Goal: Task Accomplishment & Management: Manage account settings

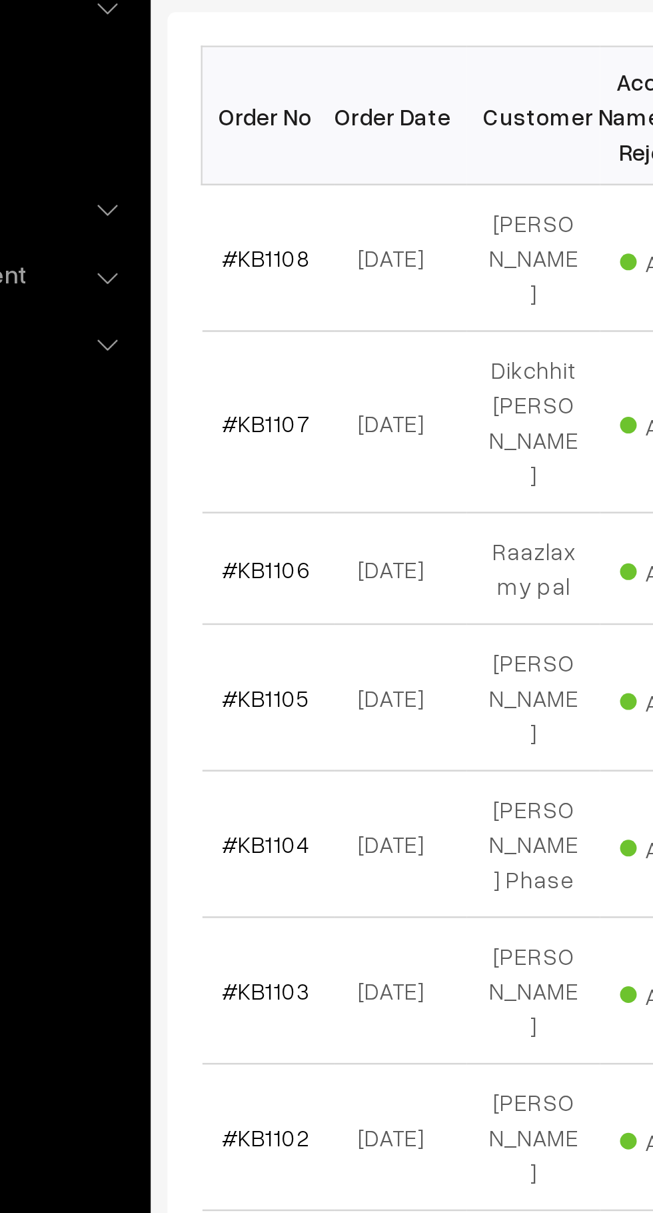
click at [229, 480] on link "#KB1106" at bounding box center [226, 485] width 35 height 11
click at [235, 421] on link "#KB1107" at bounding box center [226, 426] width 35 height 11
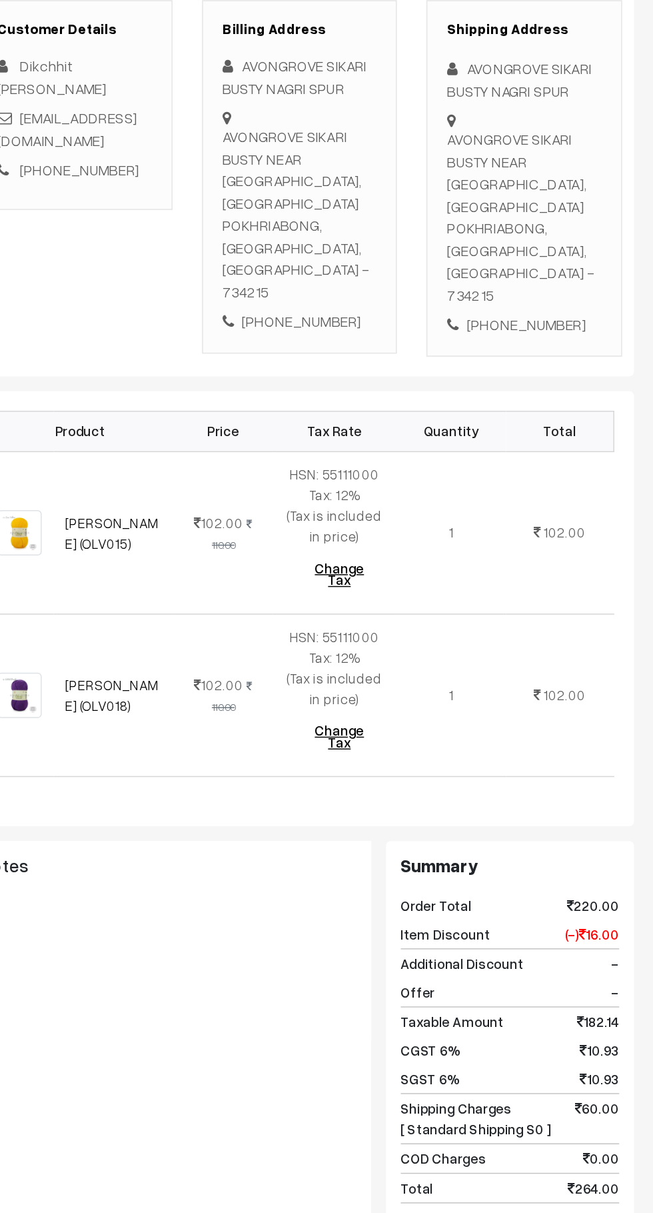
scroll to position [9, 0]
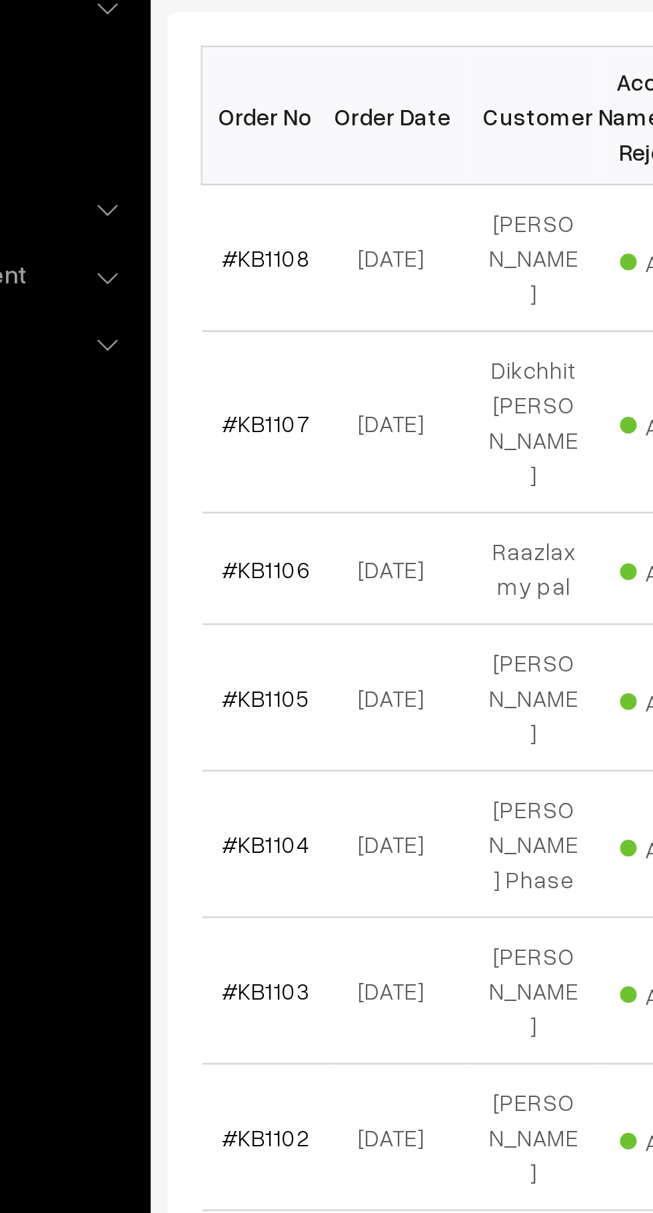
click at [238, 361] on link "#KB1108" at bounding box center [226, 360] width 35 height 11
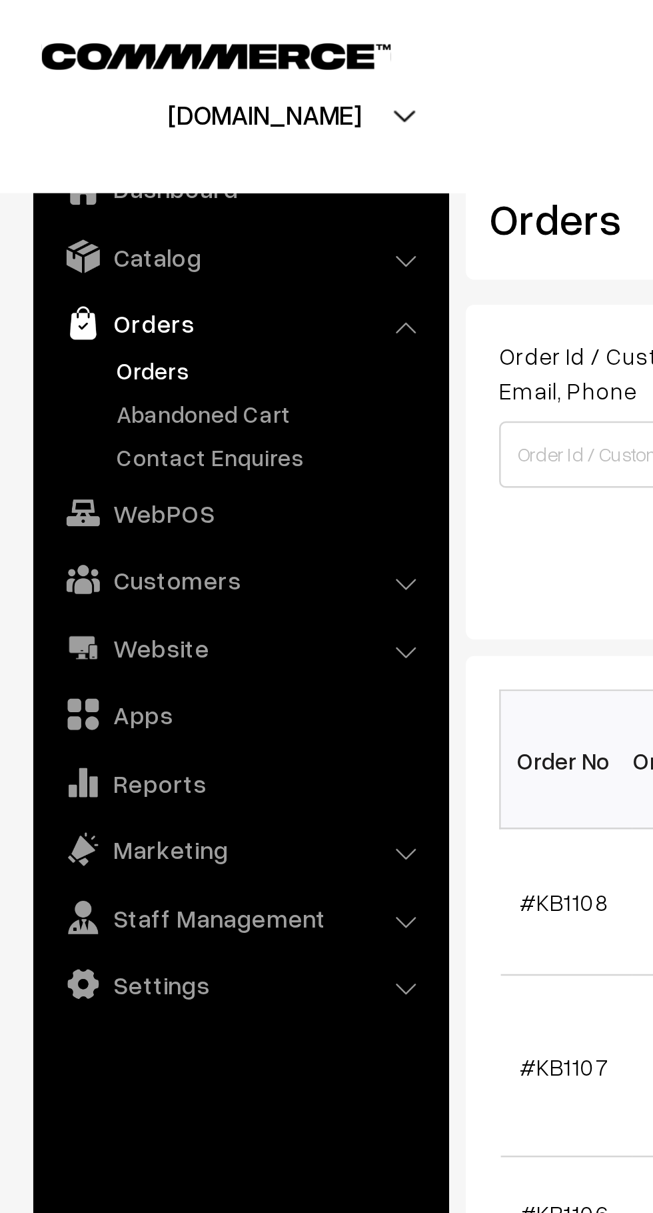
click at [99, 167] on link "Abandoned Cart" at bounding box center [109, 166] width 132 height 14
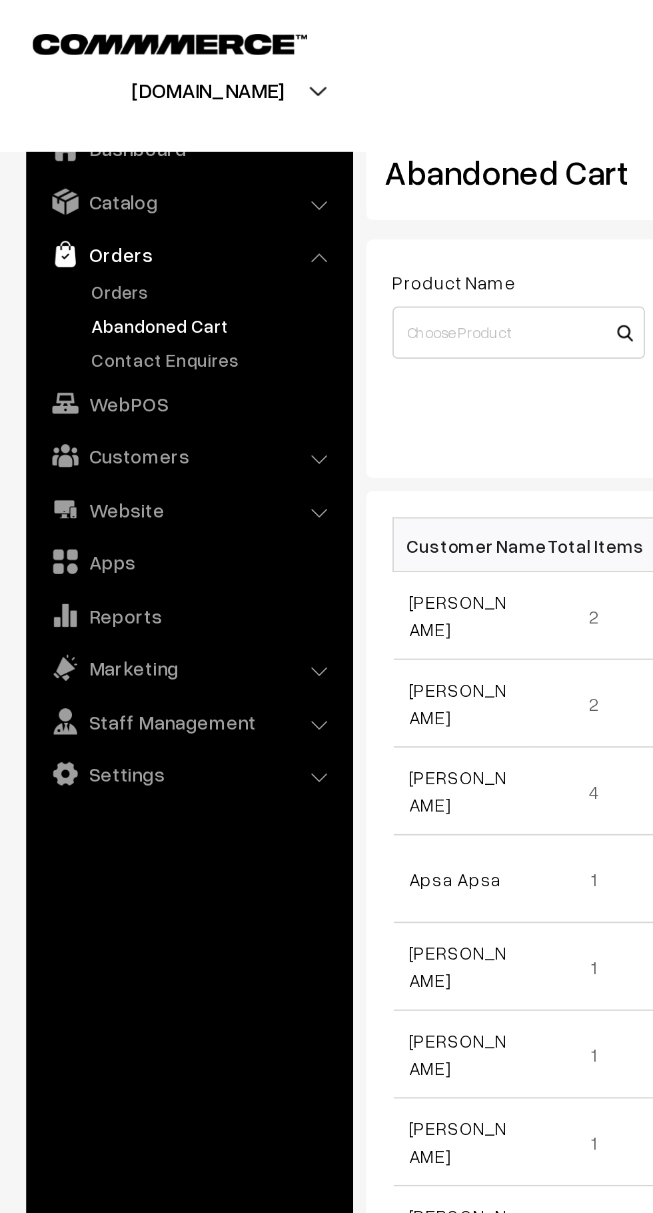
click at [82, 147] on link "Orders" at bounding box center [109, 148] width 132 height 14
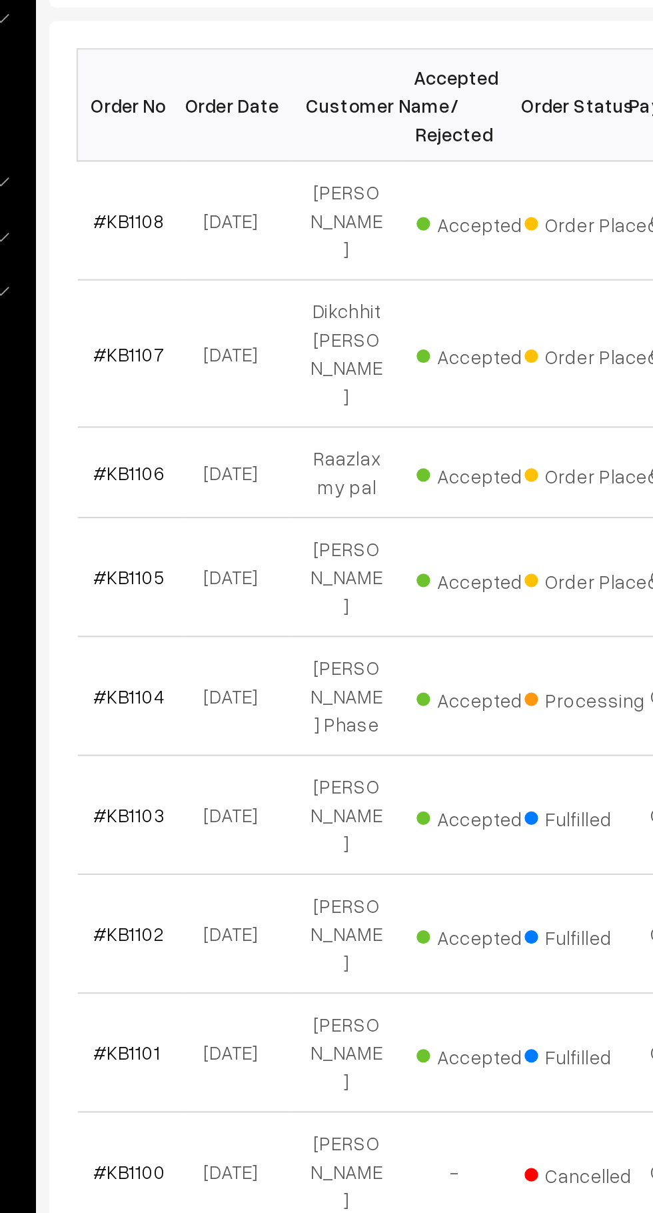
click at [235, 421] on link "#KB1107" at bounding box center [226, 426] width 35 height 11
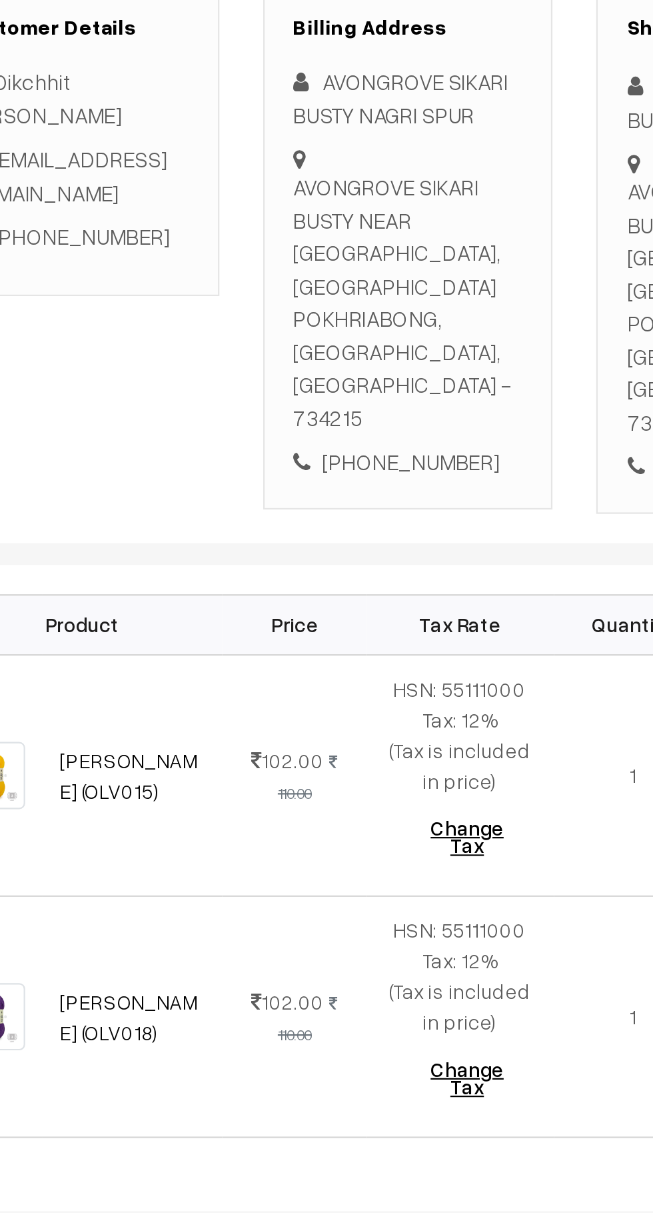
scroll to position [4, 0]
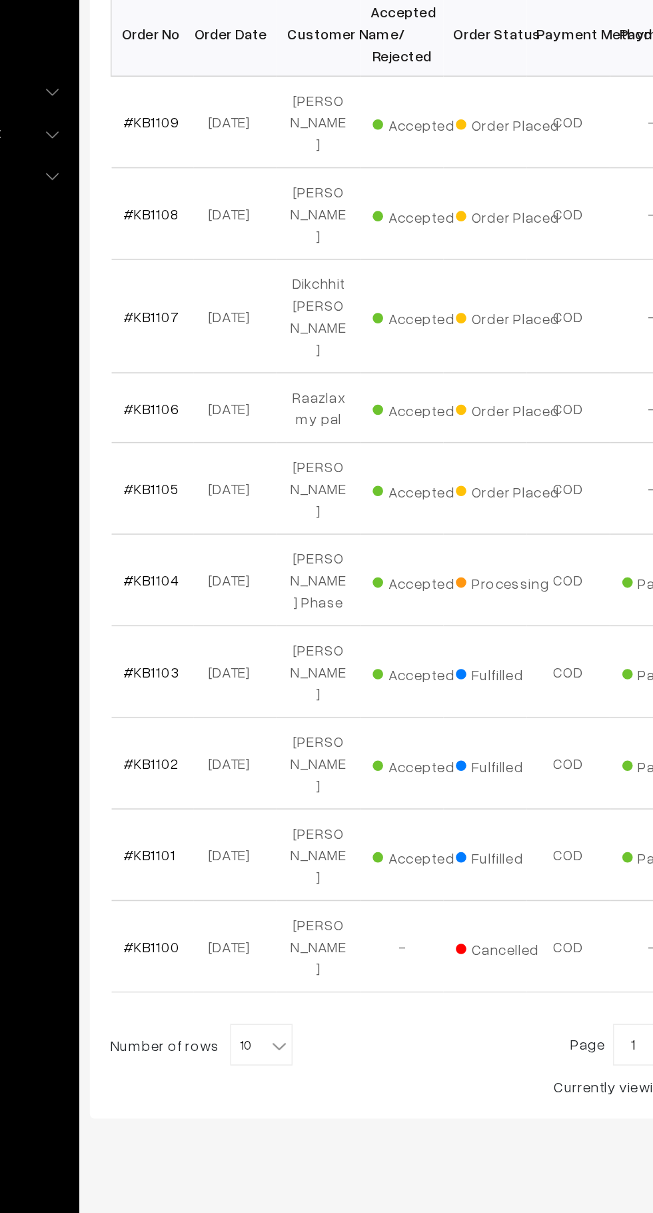
click at [213, 590] on link "#KB1105" at bounding box center [226, 595] width 35 height 11
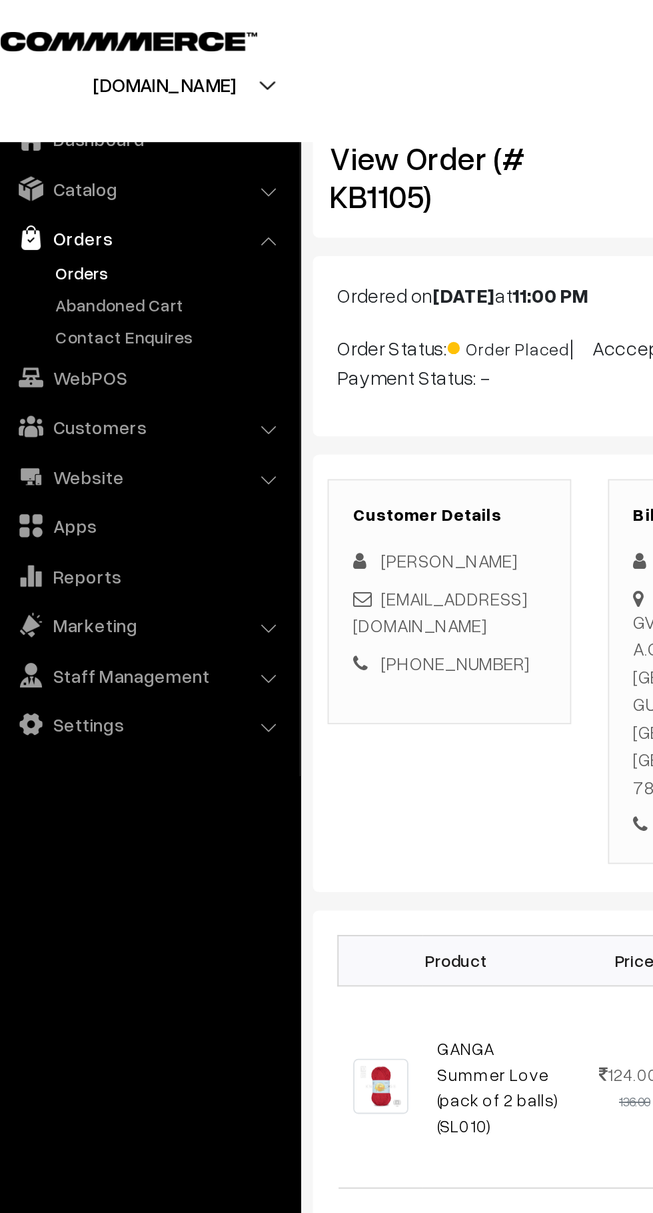
click at [68, 168] on link "Abandoned Cart" at bounding box center [109, 166] width 132 height 14
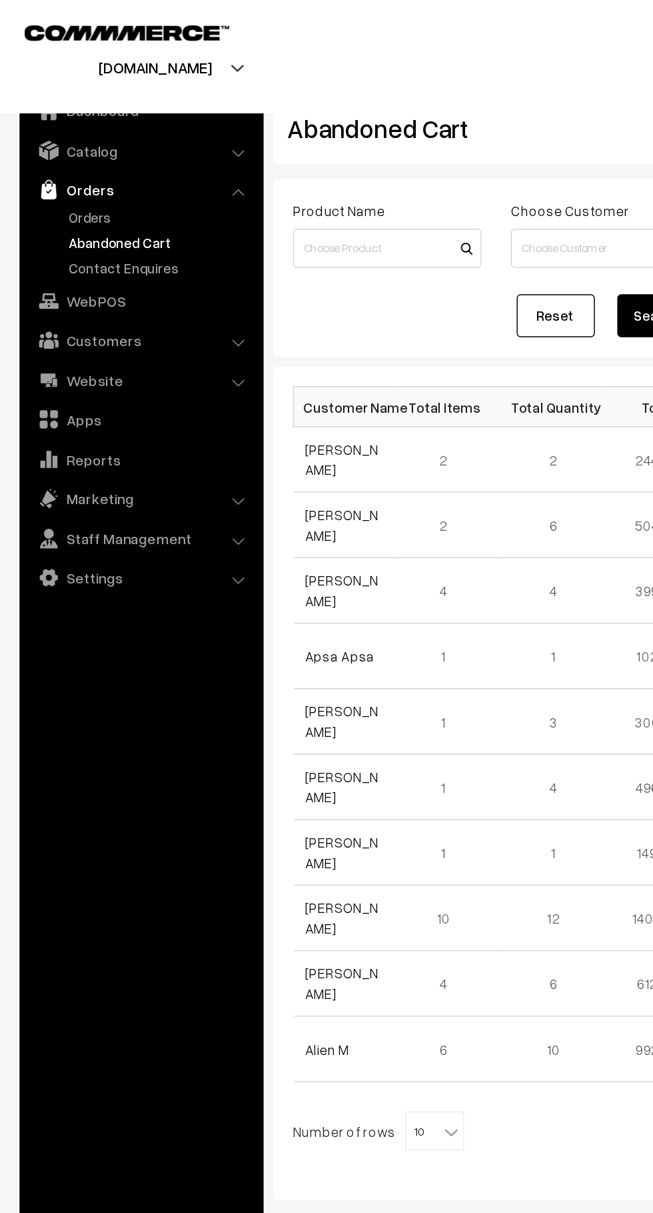
click at [49, 148] on link "Orders" at bounding box center [109, 148] width 132 height 14
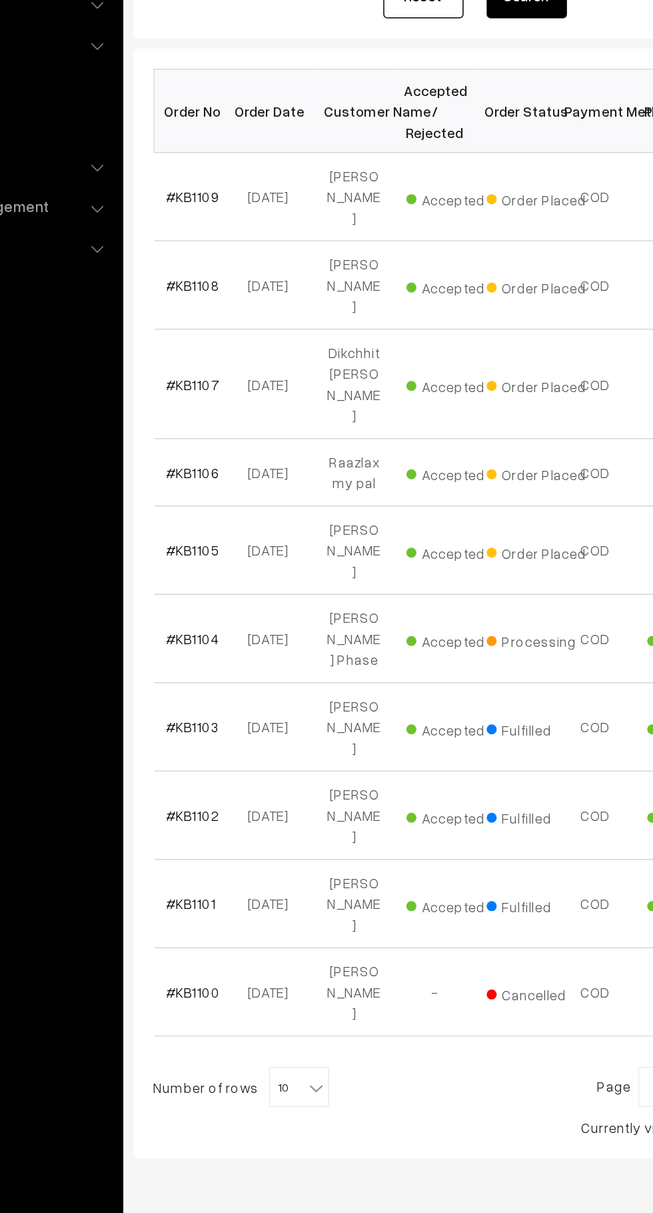
click at [211, 539] on link "#KB1106" at bounding box center [226, 544] width 35 height 11
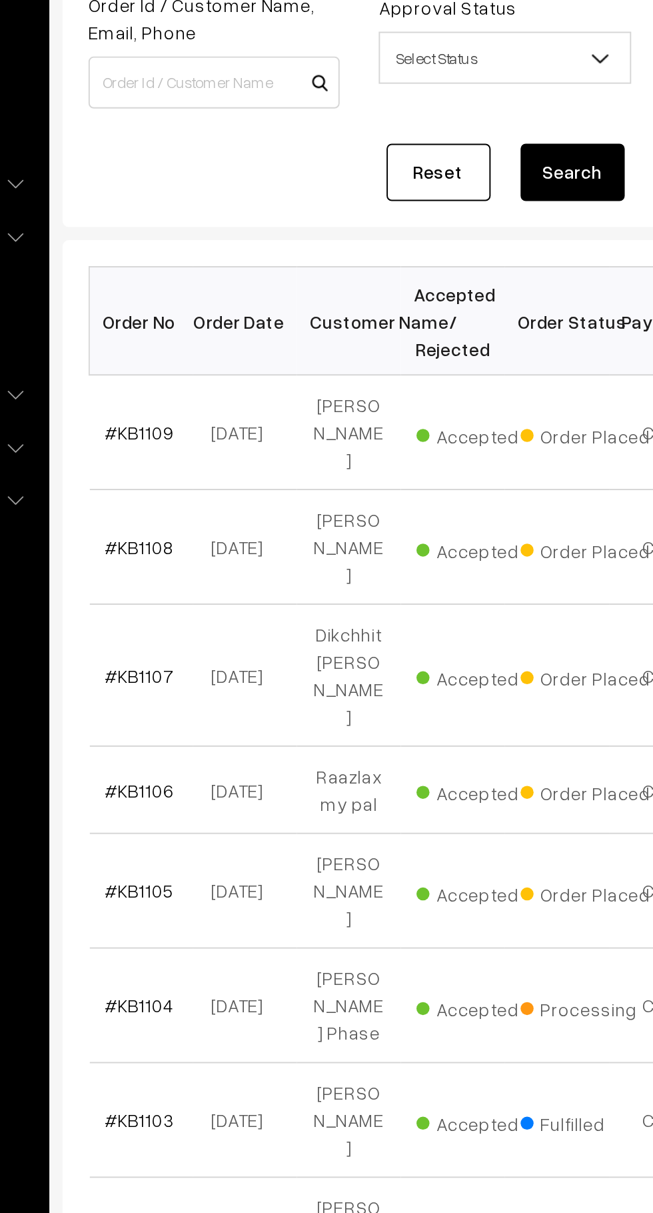
click at [211, 357] on link "#KB1109" at bounding box center [226, 360] width 35 height 11
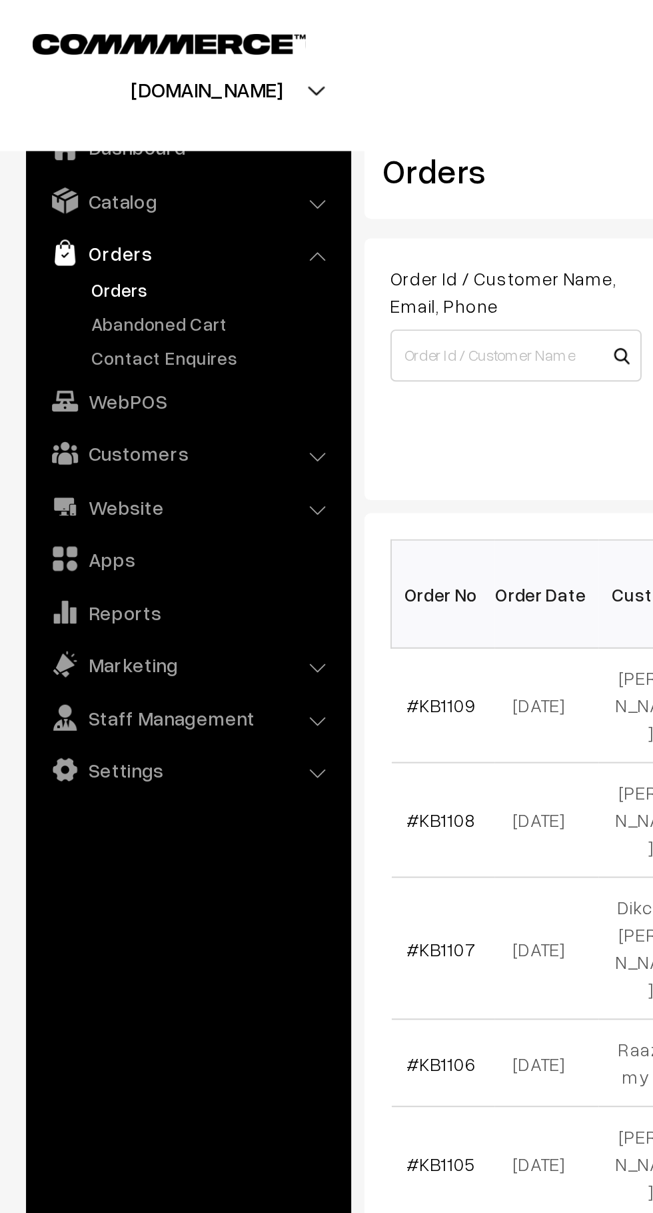
click at [53, 168] on link "Abandoned Cart" at bounding box center [109, 166] width 132 height 14
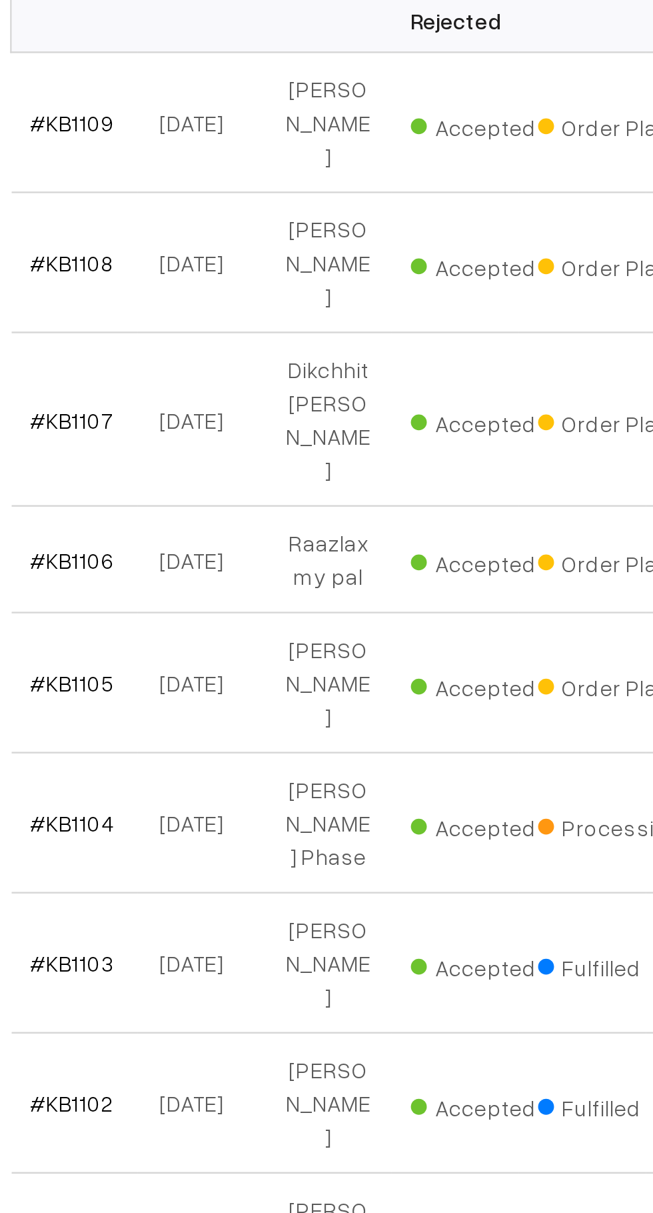
click at [233, 414] on link "#KB1108" at bounding box center [226, 419] width 35 height 11
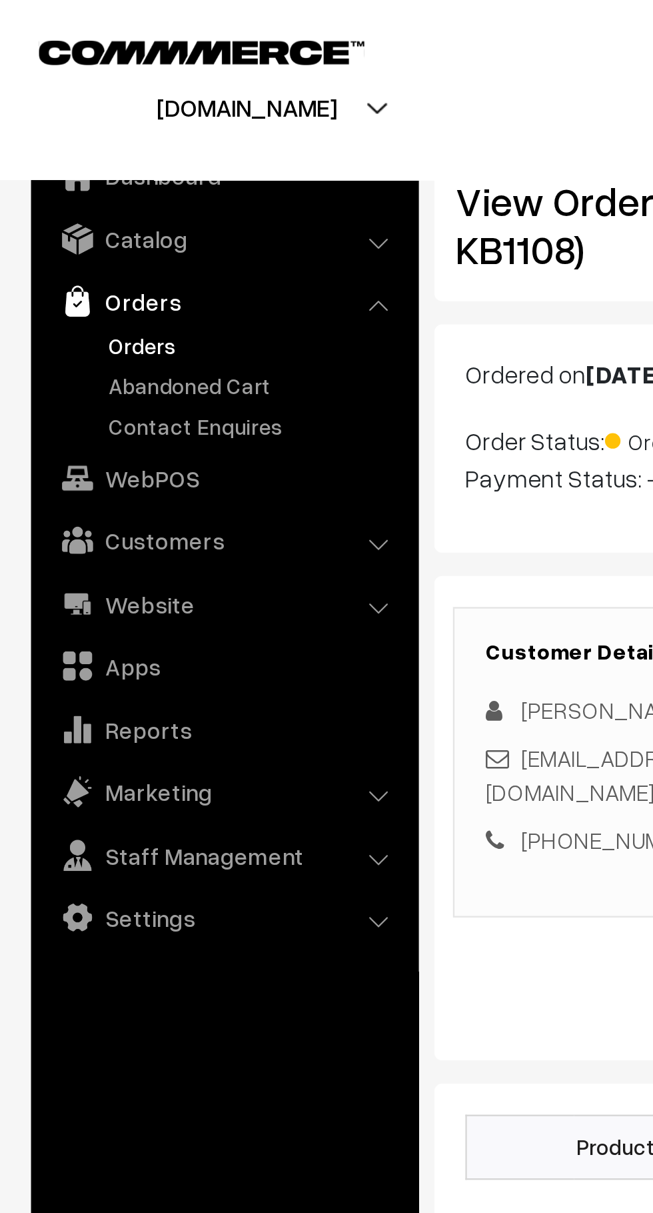
click at [106, 171] on link "Abandoned Cart" at bounding box center [109, 166] width 132 height 14
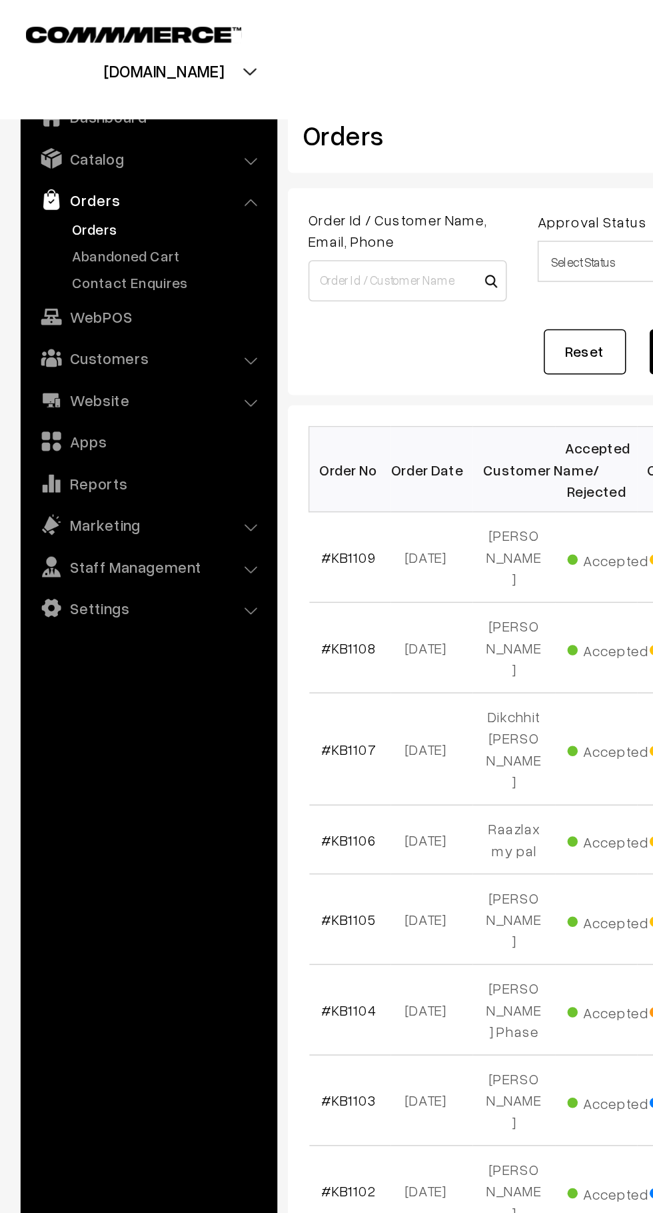
click at [122, 398] on link "Settings" at bounding box center [96, 394] width 159 height 24
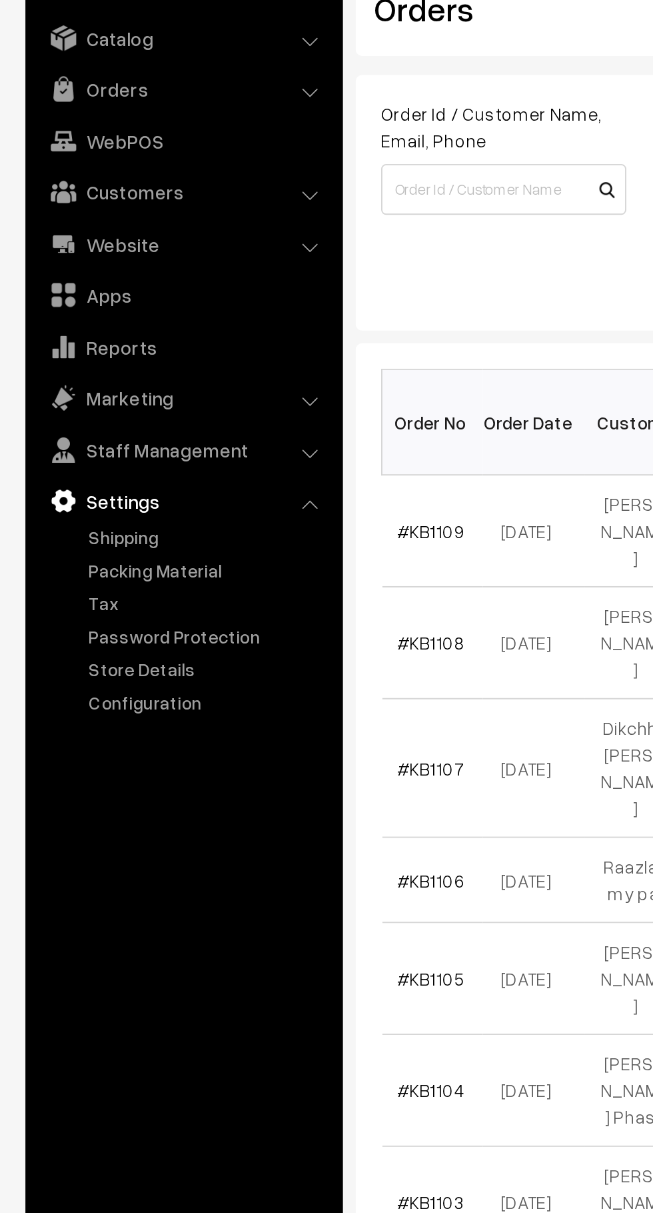
click at [129, 289] on link "Marketing" at bounding box center [96, 291] width 159 height 24
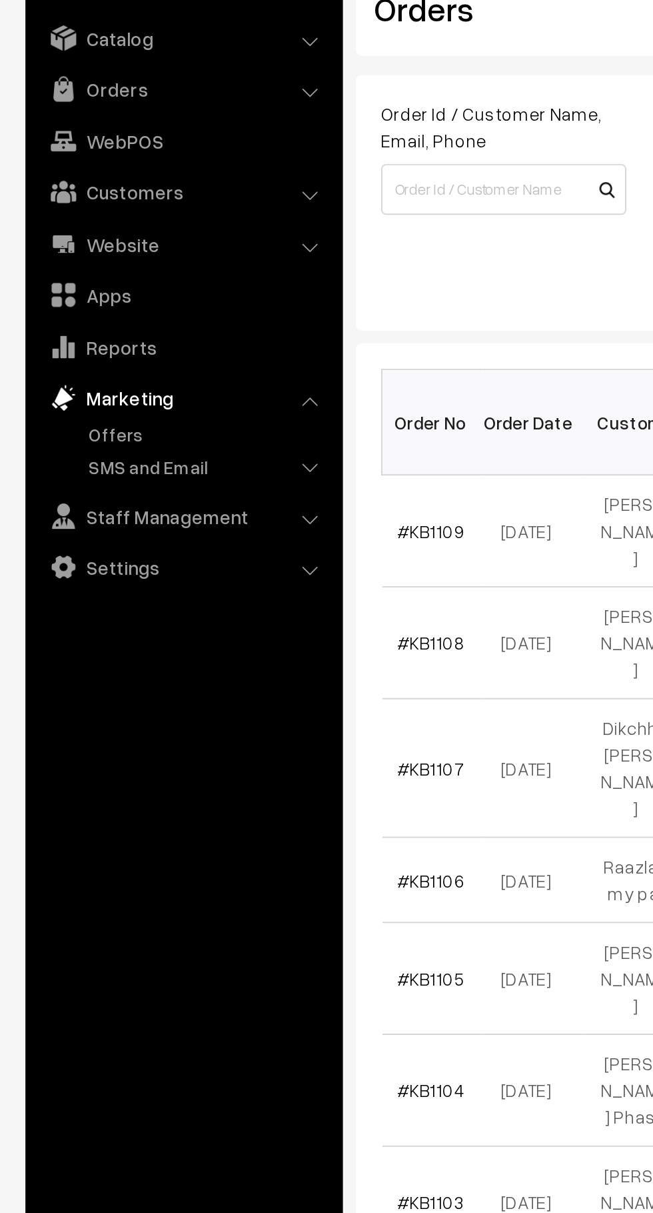
click at [129, 379] on link "Settings" at bounding box center [96, 380] width 159 height 24
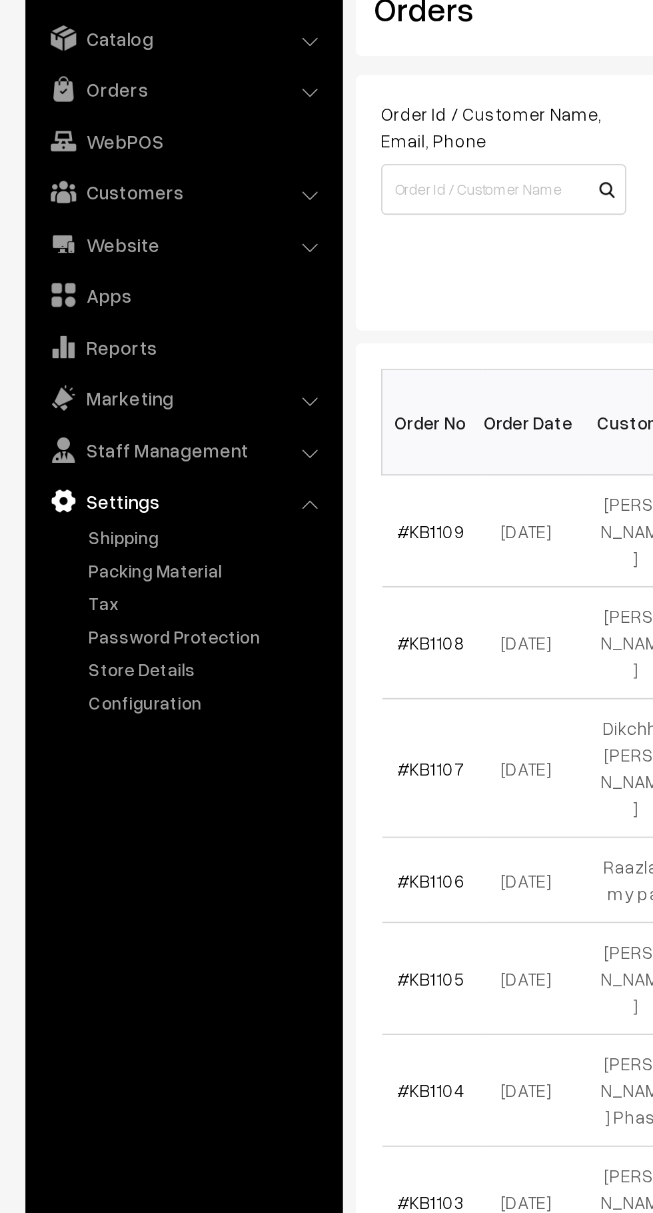
click at [92, 437] on link "Store Details" at bounding box center [109, 434] width 132 height 14
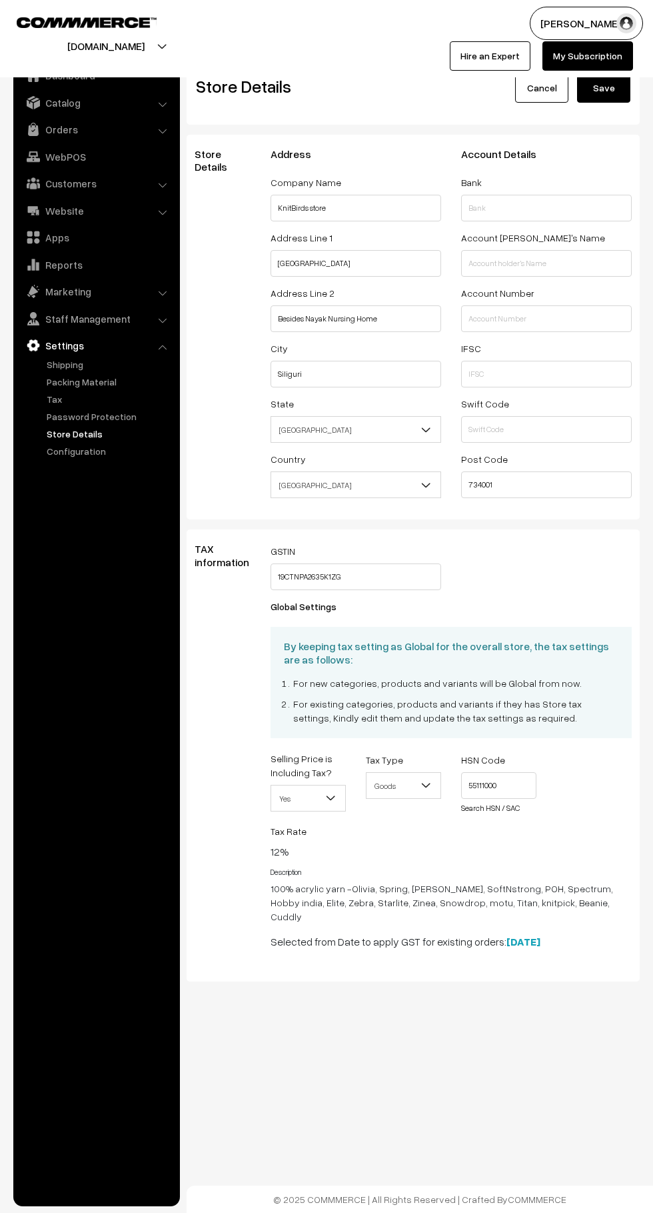
select select "99"
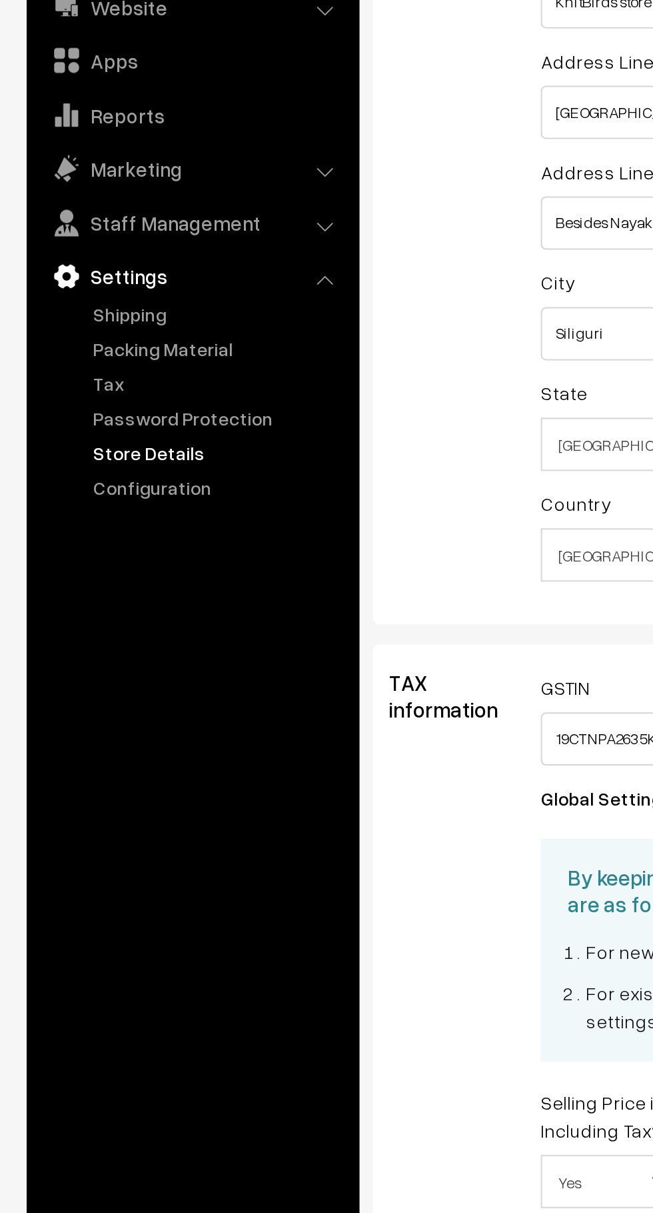
click at [95, 455] on link "Configuration" at bounding box center [109, 451] width 132 height 14
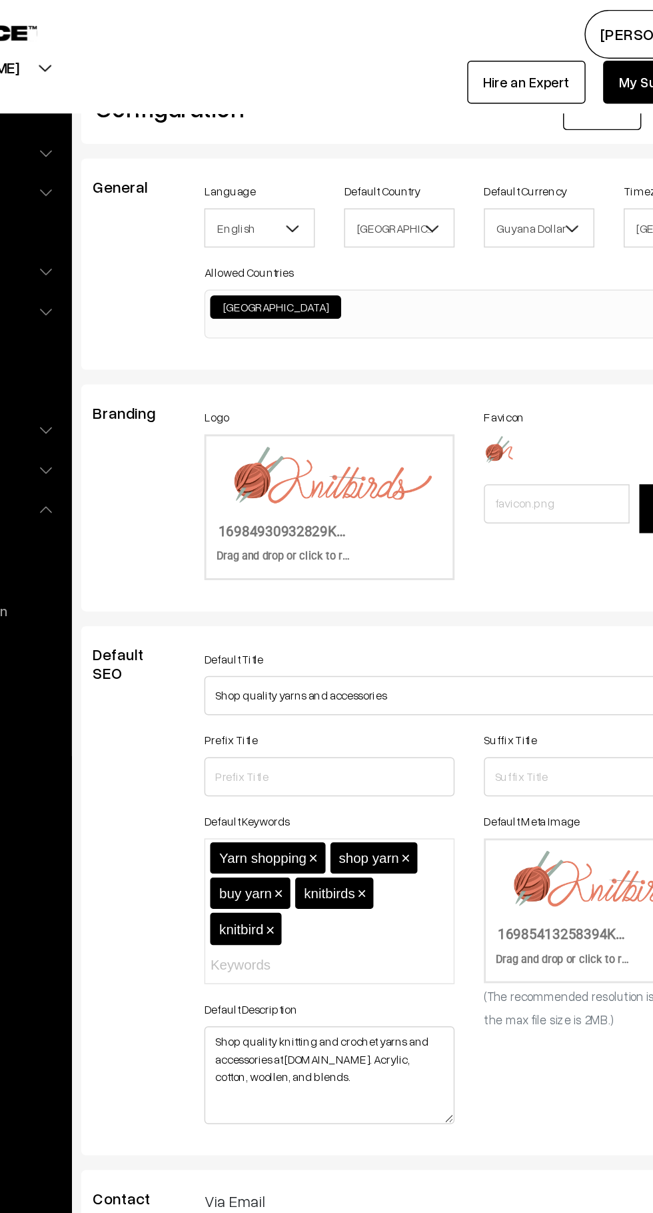
scroll to position [0, 9]
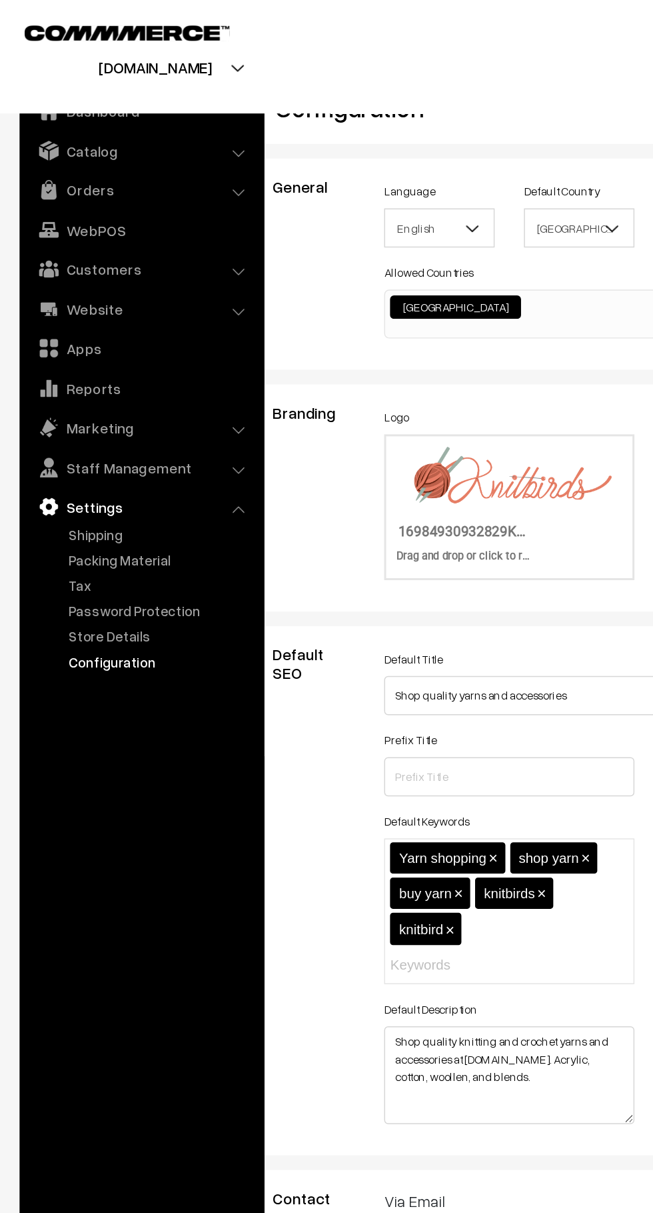
click at [102, 431] on link "Store Details" at bounding box center [109, 434] width 132 height 14
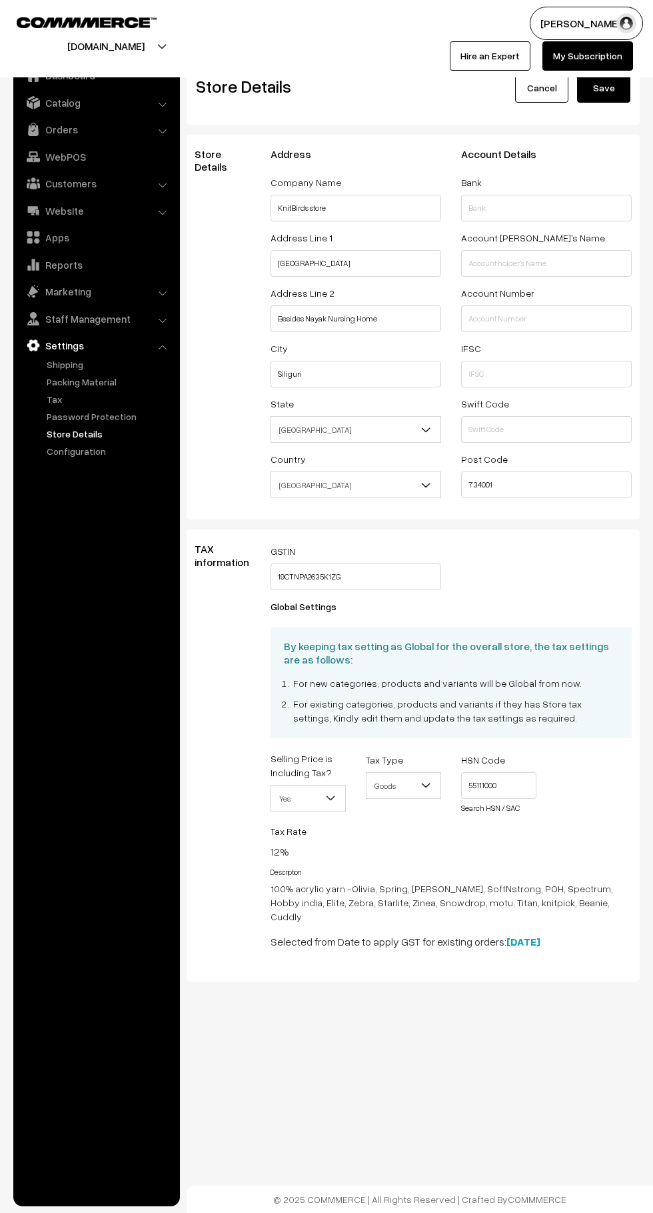
select select "99"
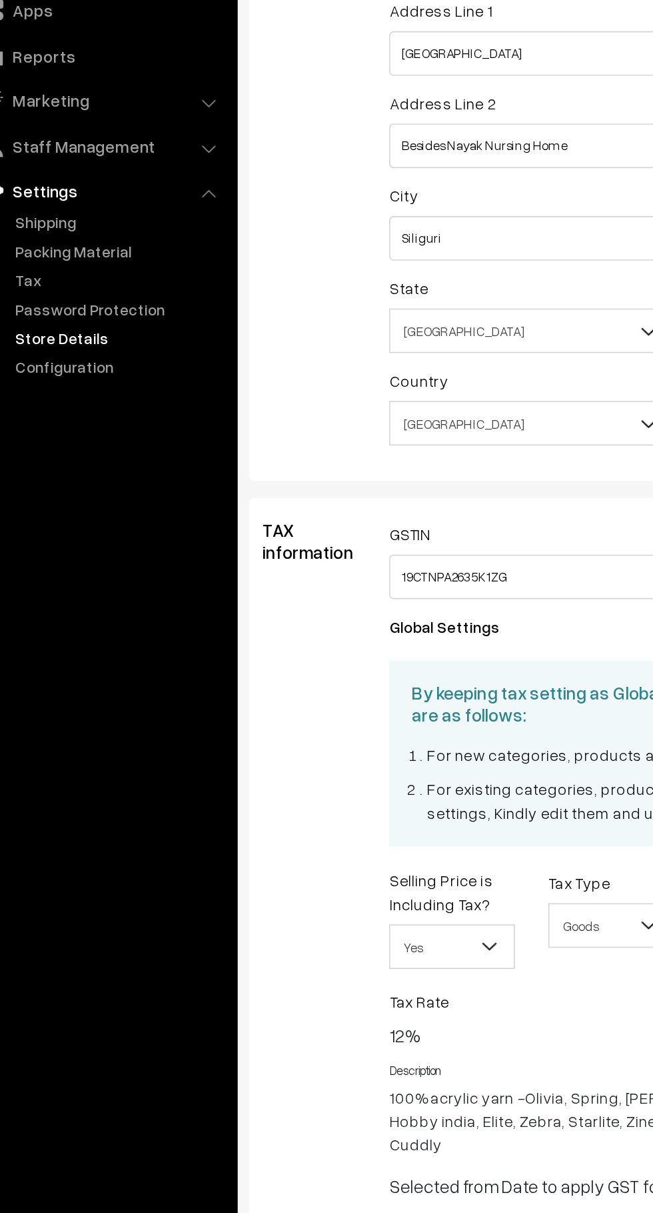
click at [81, 361] on link "Shipping" at bounding box center [109, 364] width 132 height 14
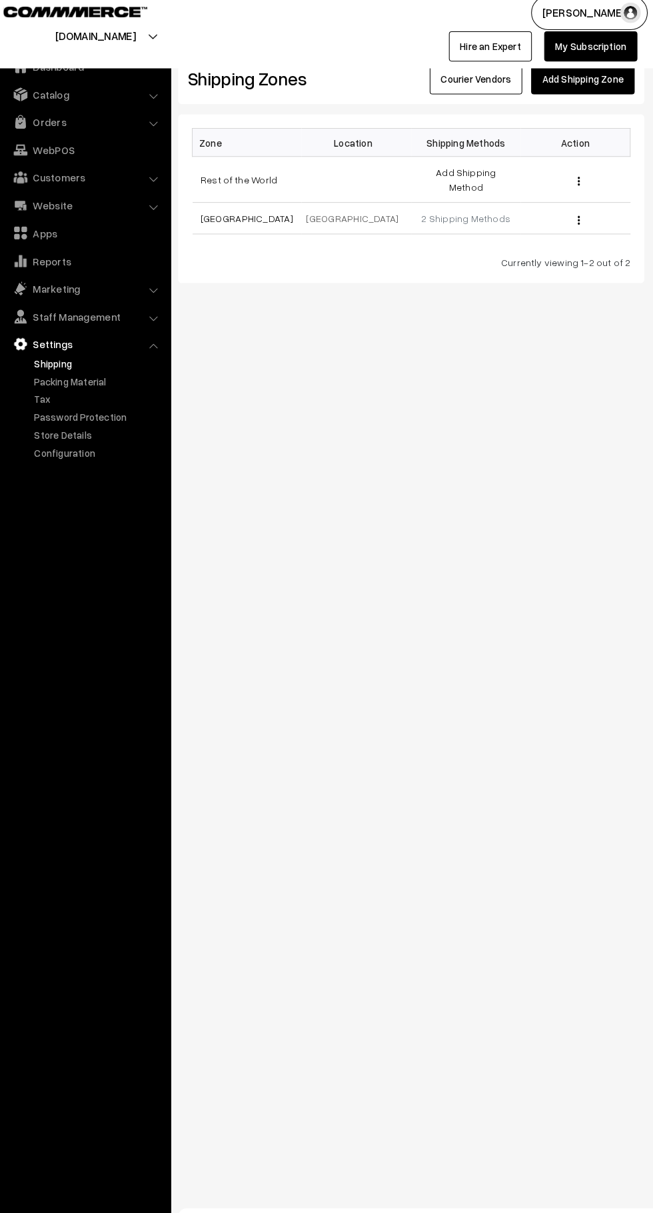
click at [463, 217] on link "2 Shipping Methods" at bounding box center [466, 222] width 87 height 11
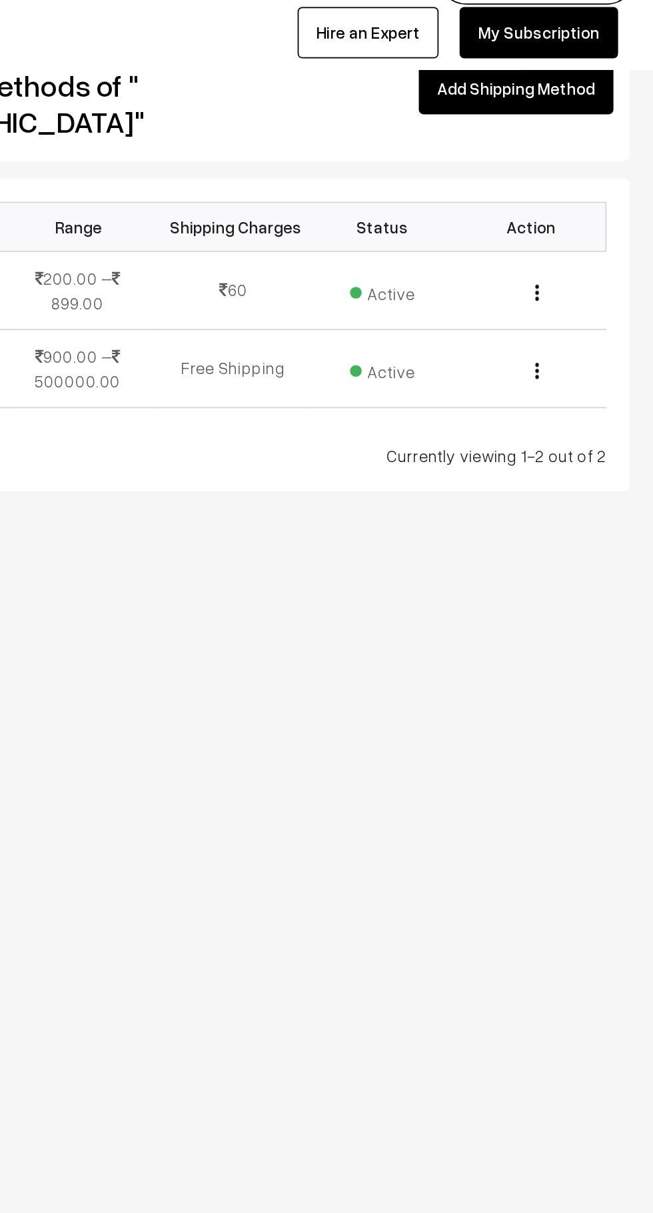
click at [606, 196] on div "Edit [GEOGRAPHIC_DATA]" at bounding box center [583, 203] width 69 height 14
click at [599, 196] on td "Edit [GEOGRAPHIC_DATA]" at bounding box center [583, 203] width 85 height 45
click at [587, 200] on img "button" at bounding box center [587, 204] width 2 height 9
click at [568, 209] on link "Edit" at bounding box center [527, 223] width 113 height 29
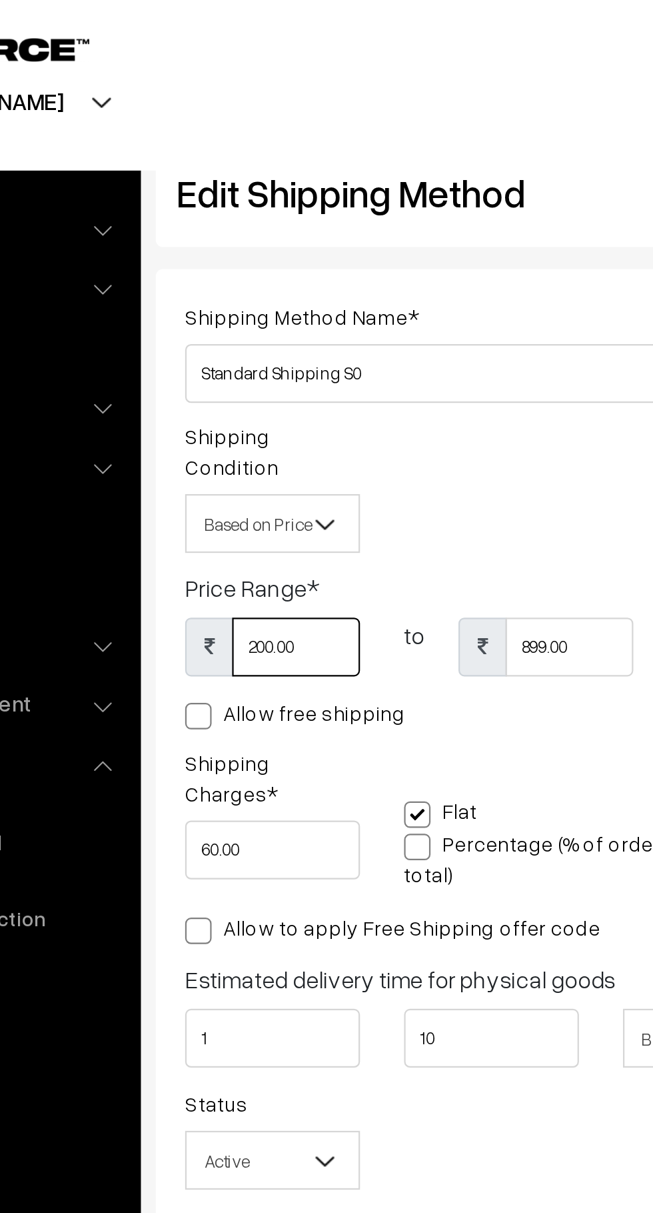
click at [236, 280] on input "200.00" at bounding box center [250, 293] width 58 height 27
click at [235, 283] on input "200.00" at bounding box center [250, 293] width 58 height 27
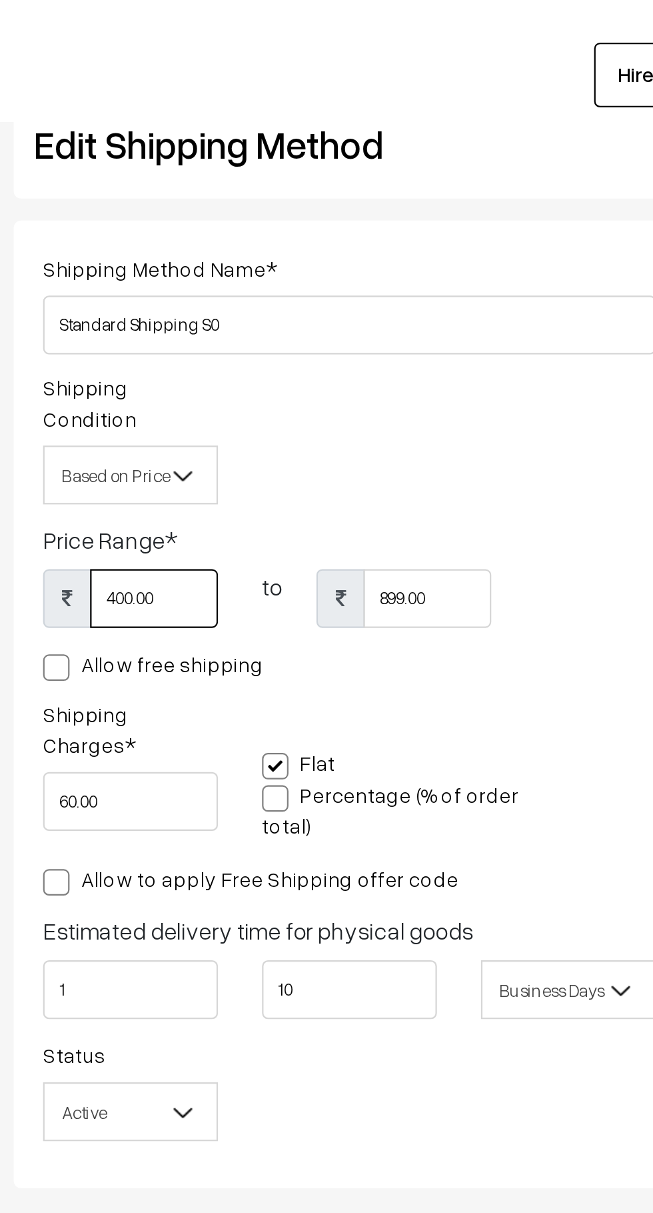
click at [240, 280] on input "400.00" at bounding box center [250, 293] width 58 height 27
click at [229, 280] on input "400.00" at bounding box center [250, 293] width 58 height 27
click at [235, 282] on input "400.00" at bounding box center [250, 293] width 58 height 27
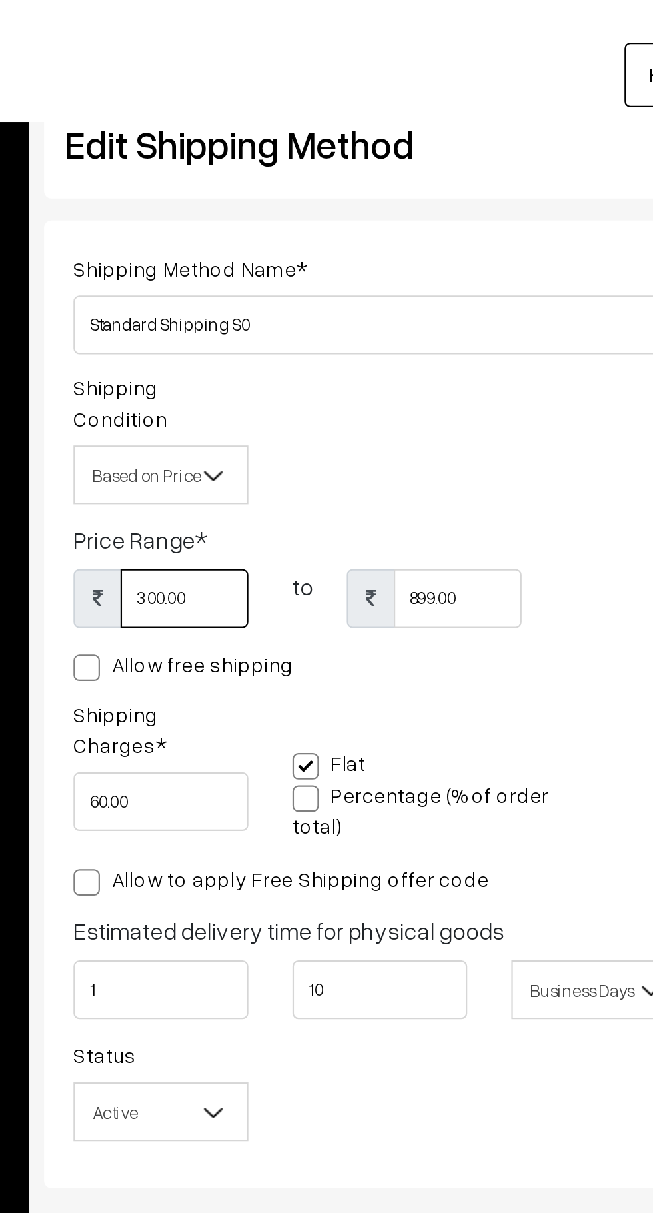
click at [246, 280] on input "300.00" at bounding box center [250, 293] width 58 height 27
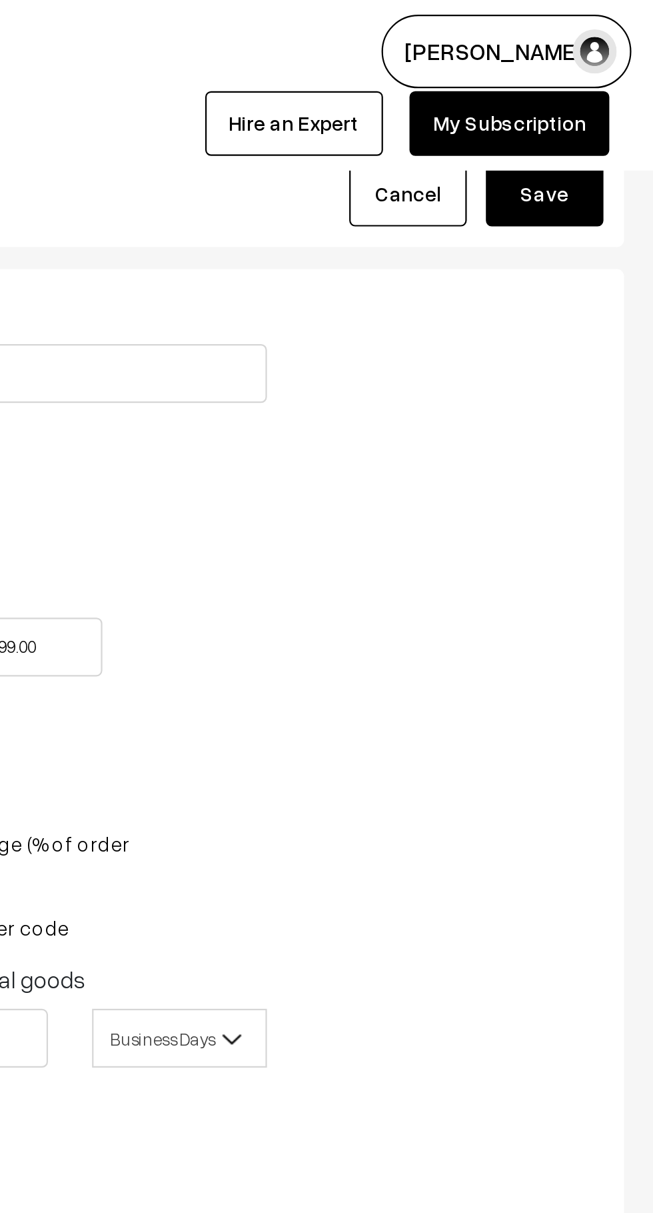
type input "300"
click at [615, 91] on button "Save" at bounding box center [603, 87] width 53 height 29
